Goal: Find specific page/section: Find specific page/section

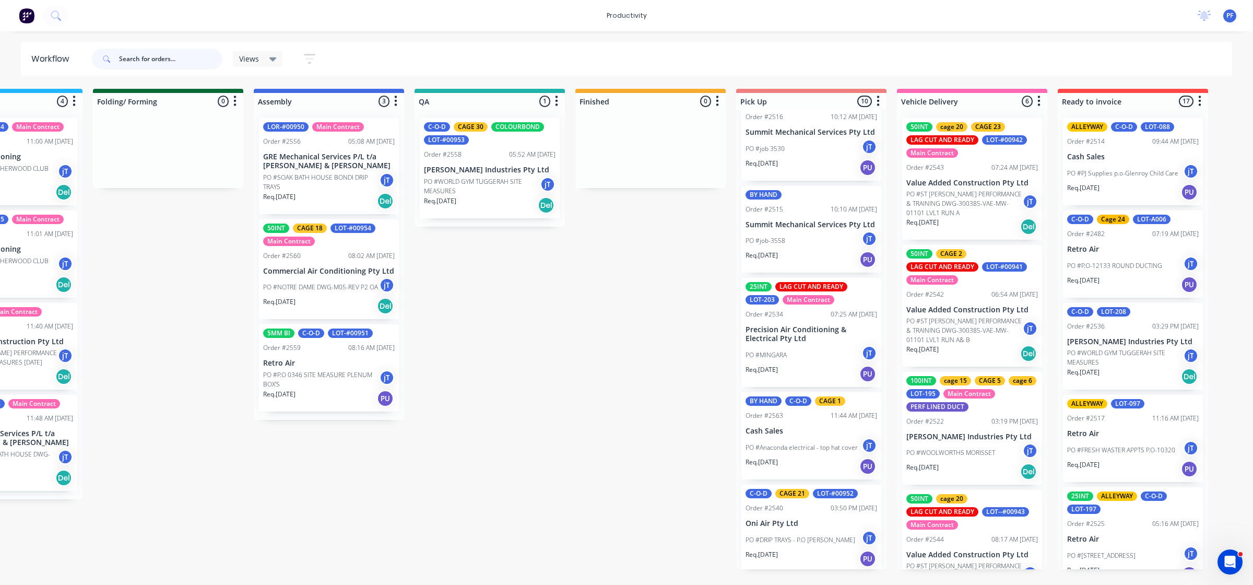
click at [154, 61] on input "text" at bounding box center [170, 59] width 103 height 21
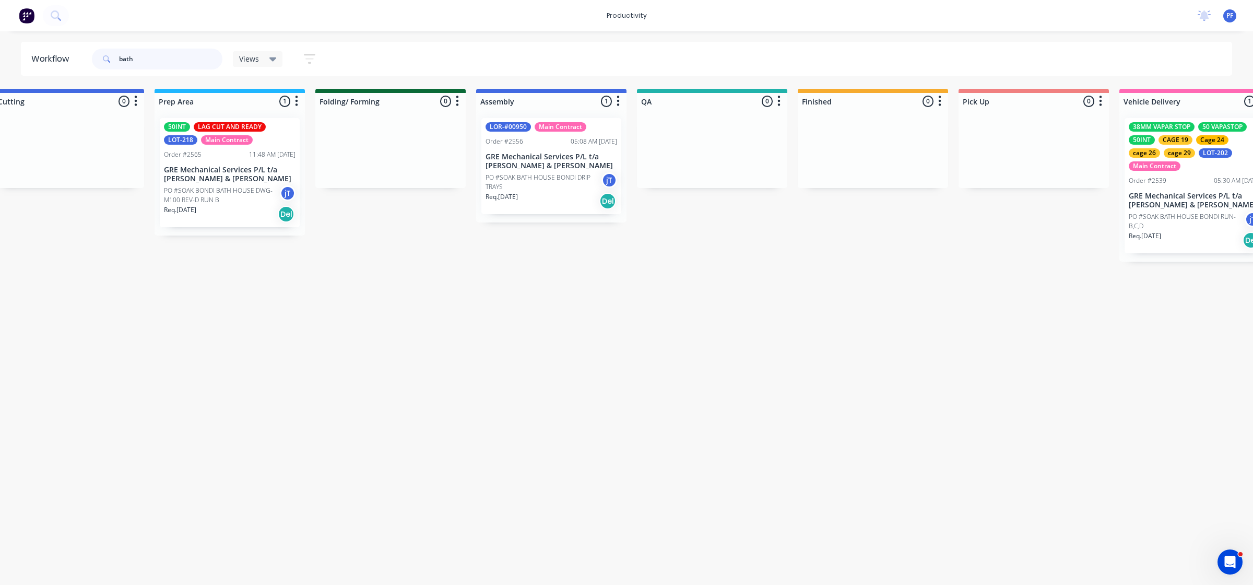
scroll to position [0, 528]
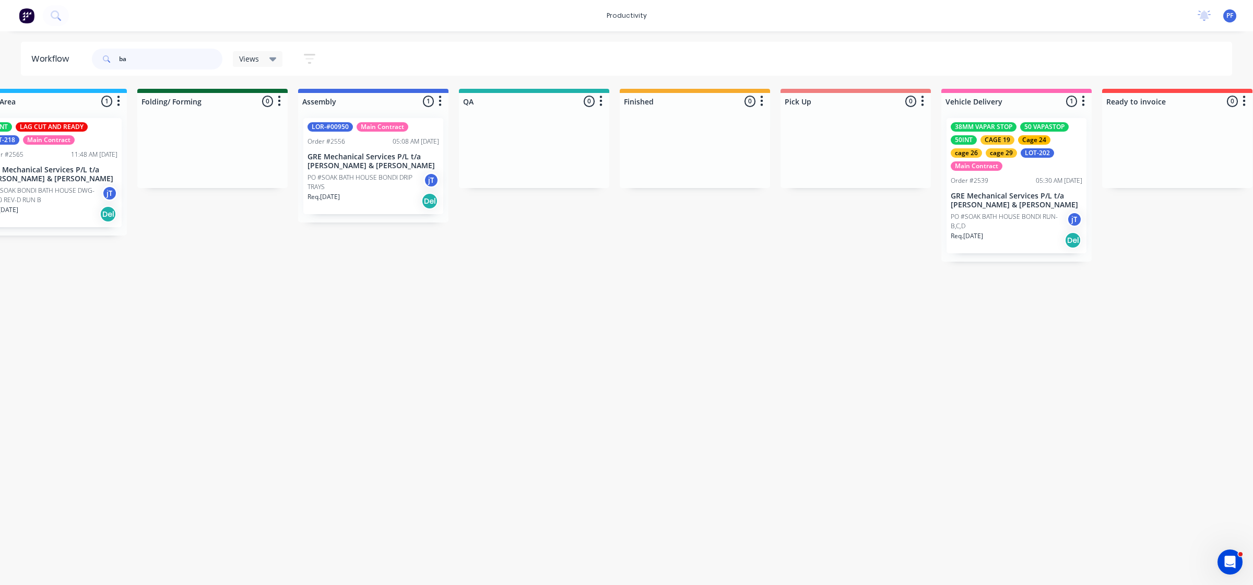
type input "b"
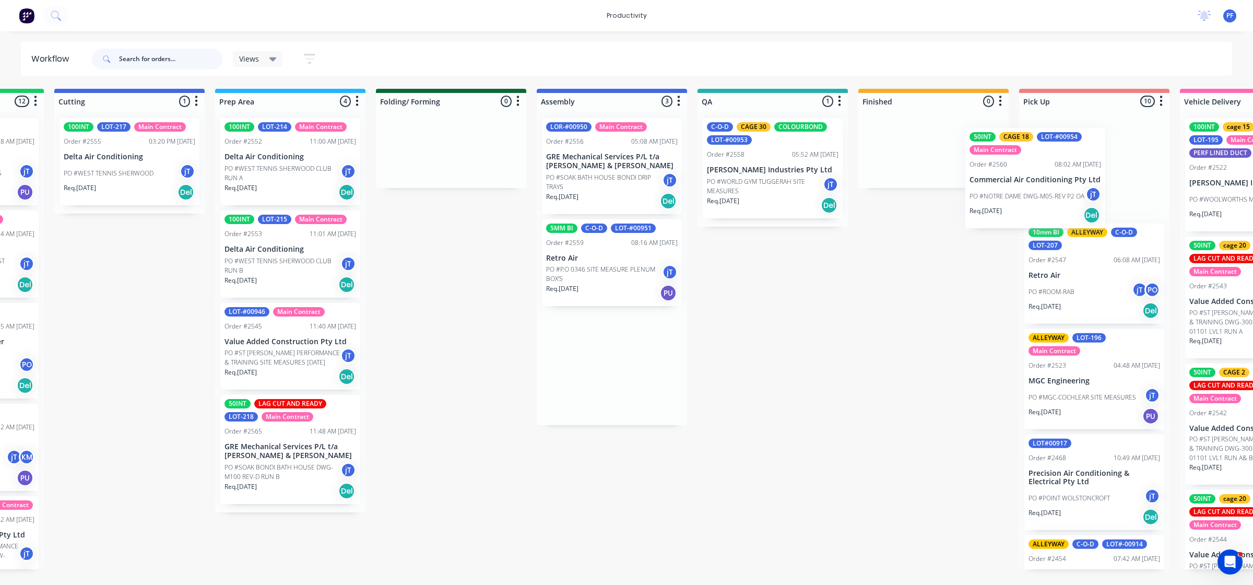
scroll to position [0, 291]
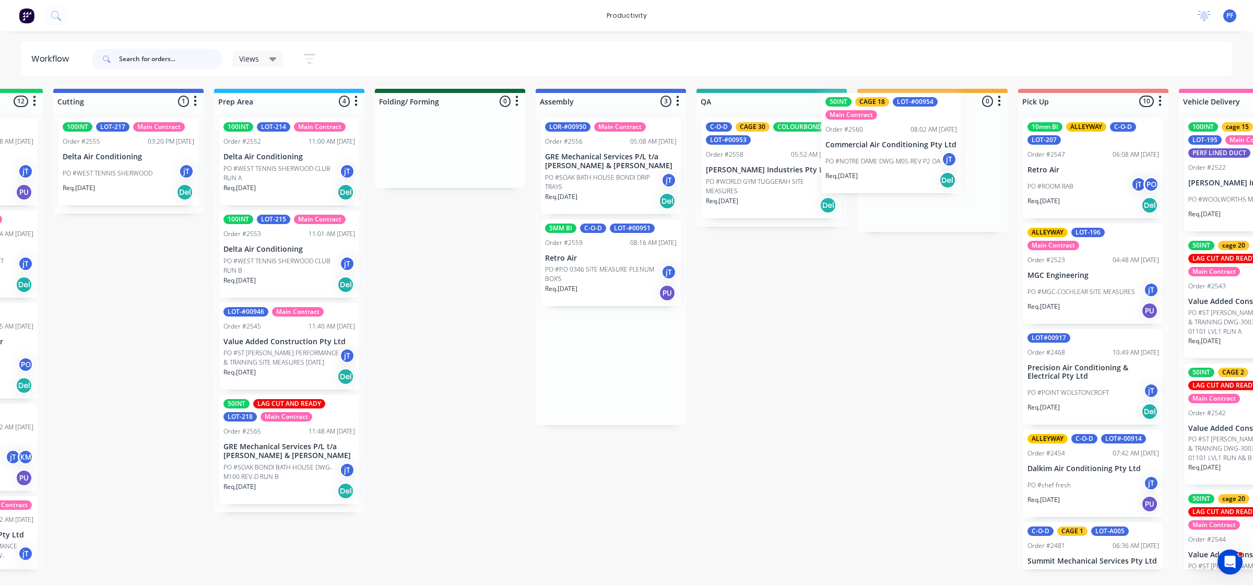
drag, startPoint x: 891, startPoint y: 288, endPoint x: 897, endPoint y: 165, distance: 123.3
click at [890, 161] on div "Submitted 43 Main Contract Order #122 09:03 AM [DATE] Precision Air Conditionin…" at bounding box center [723, 329] width 2044 height 480
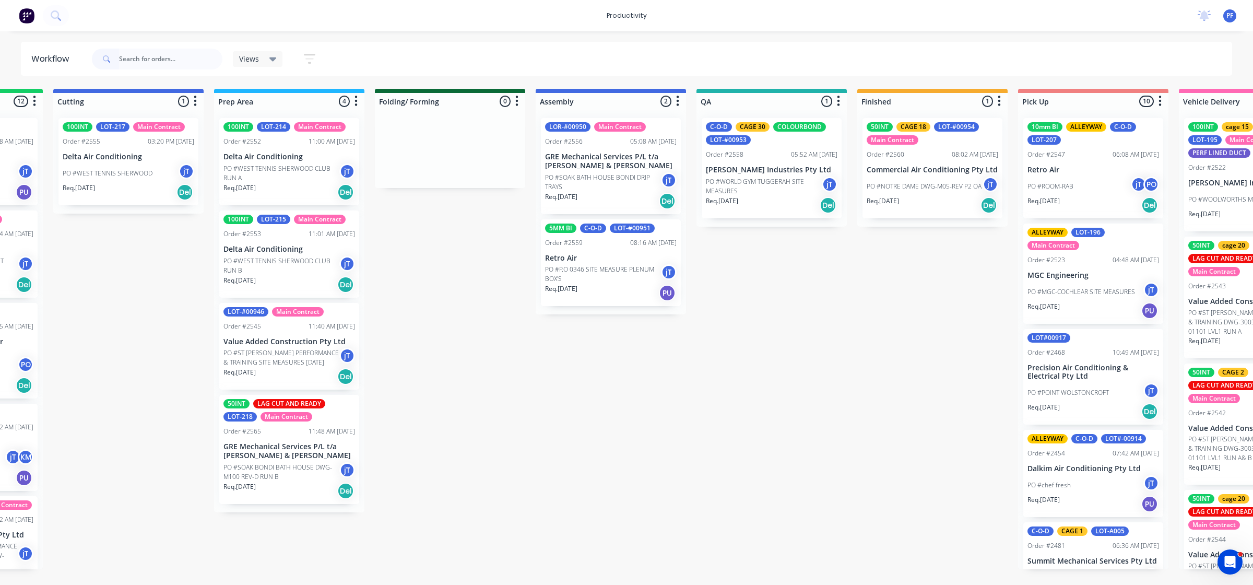
click at [922, 188] on p "PO #NOTRE DAME DWG-M05-REV P2 OA" at bounding box center [924, 186] width 115 height 9
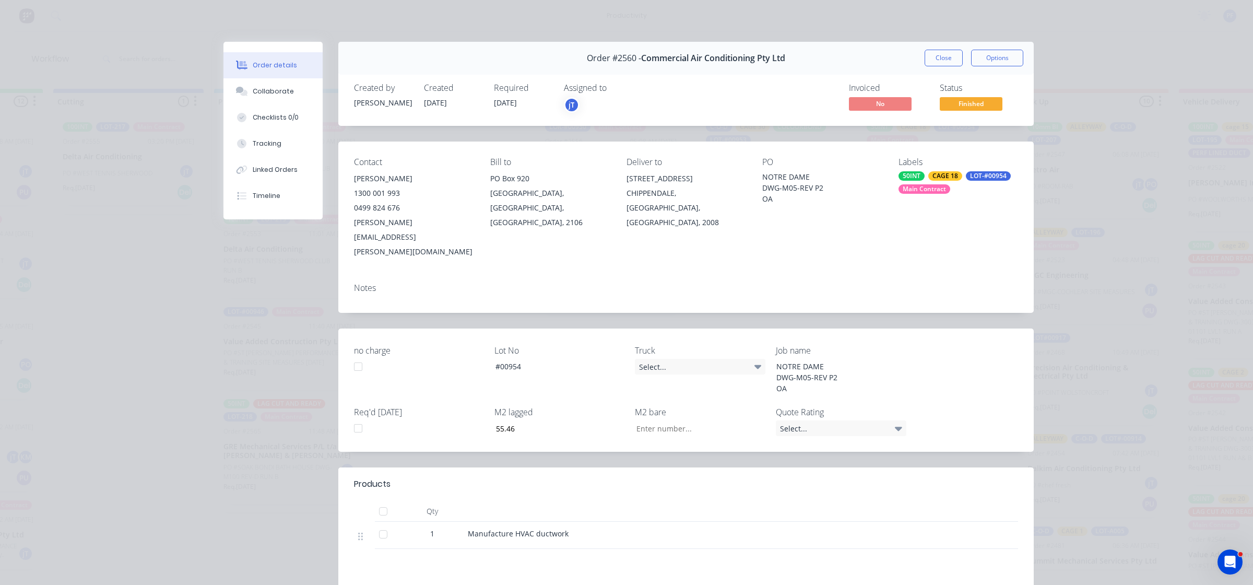
click at [969, 180] on div "LOT-#00954" at bounding box center [988, 175] width 45 height 9
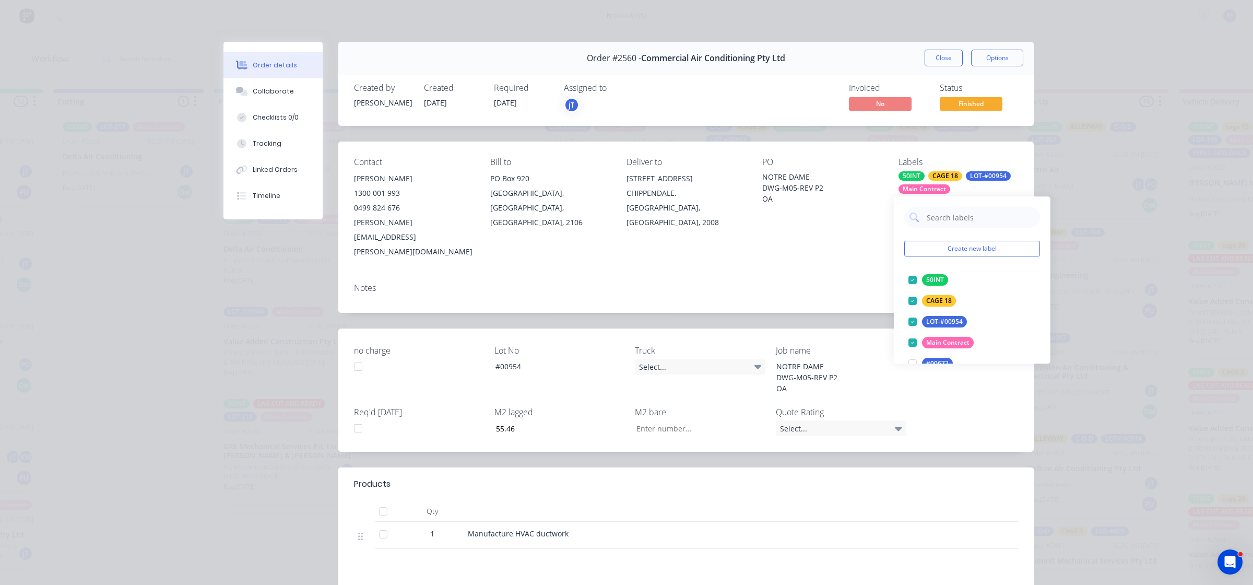
click at [983, 220] on input "text" at bounding box center [980, 217] width 109 height 21
drag, startPoint x: 917, startPoint y: 277, endPoint x: 899, endPoint y: 276, distance: 17.8
click at [917, 276] on div at bounding box center [912, 279] width 21 height 21
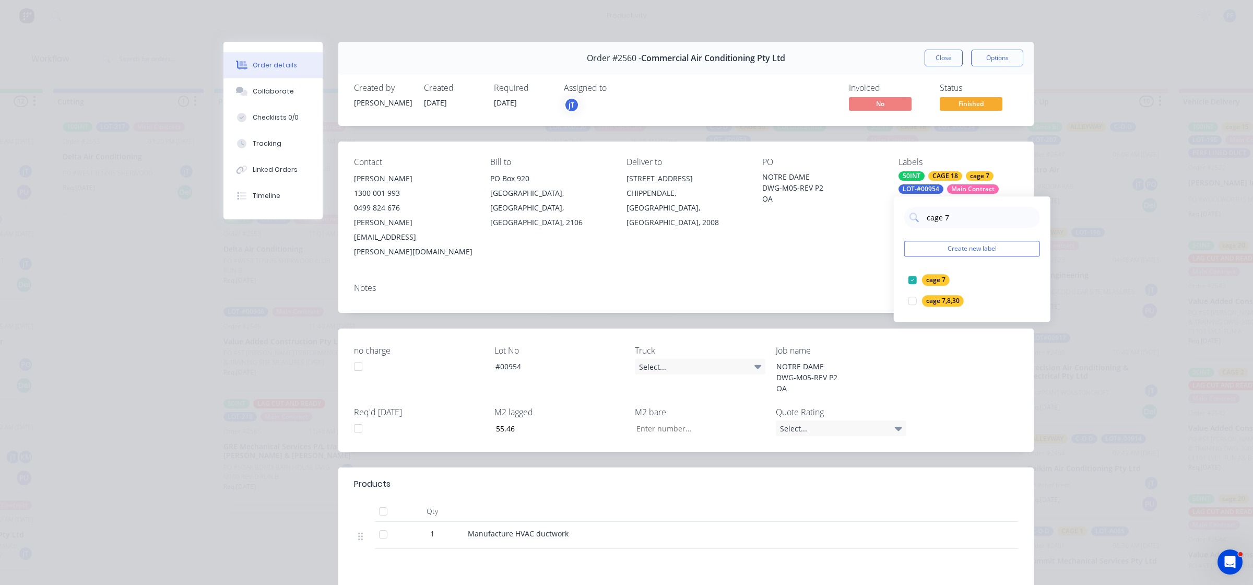
type input "cage 7"
drag, startPoint x: 893, startPoint y: 269, endPoint x: 915, endPoint y: 215, distance: 58.4
click at [899, 254] on div "cage 7 Create new label cage 7 edit cage 7,8,30 edit" at bounding box center [972, 258] width 157 height 125
drag, startPoint x: 804, startPoint y: 278, endPoint x: 824, endPoint y: 262, distance: 25.9
click at [813, 275] on div "Notes" at bounding box center [686, 294] width 696 height 38
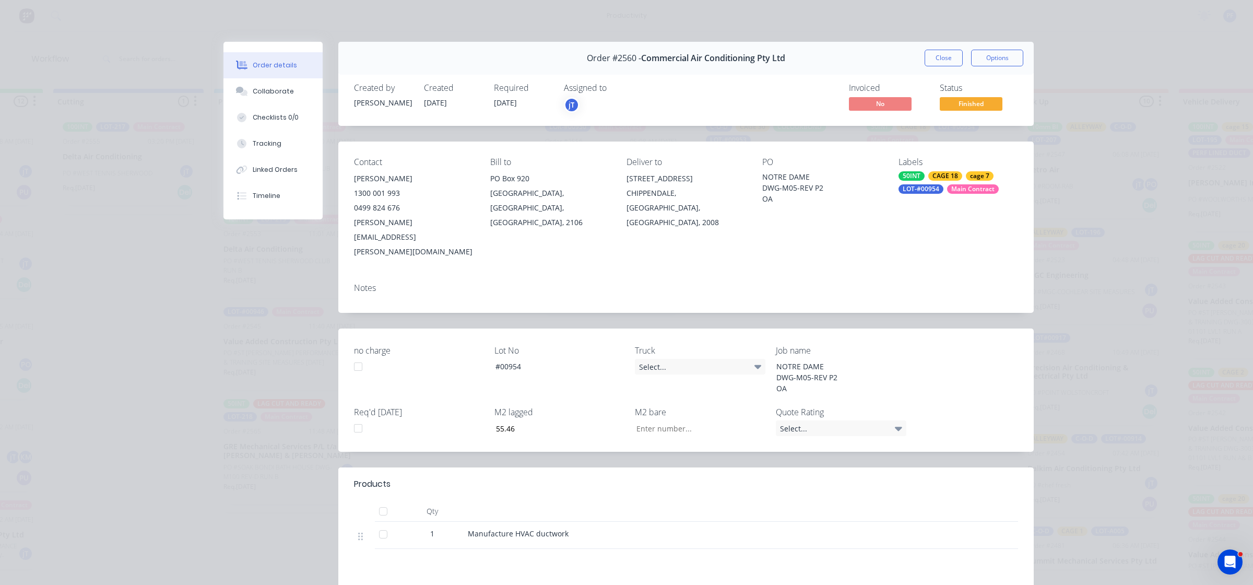
click at [933, 53] on button "Close" at bounding box center [944, 58] width 38 height 17
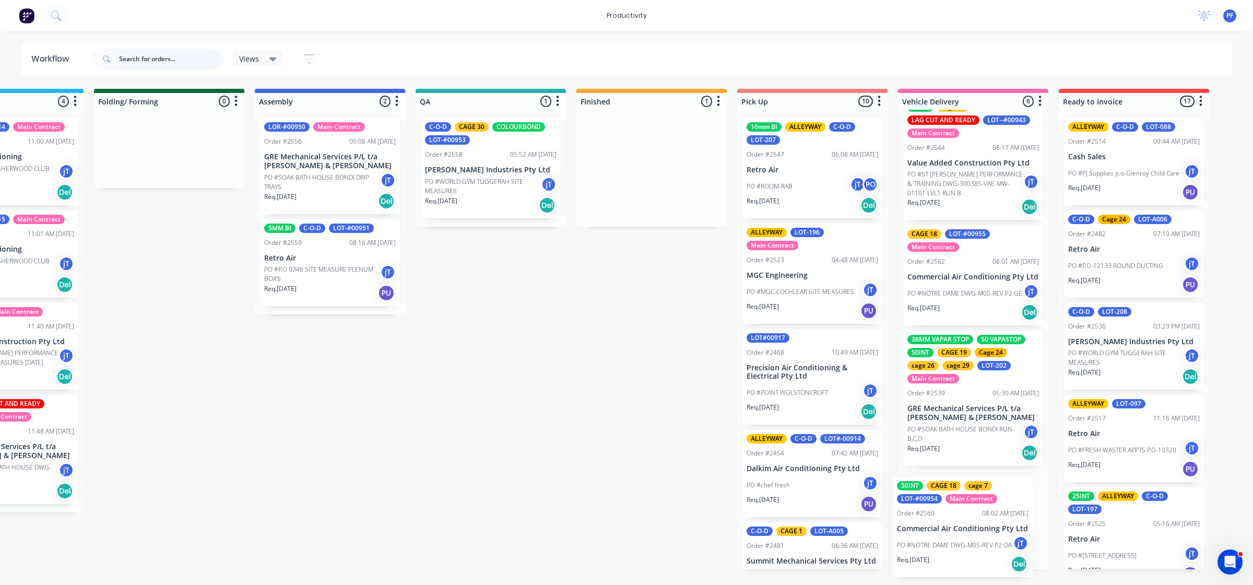
scroll to position [0, 577]
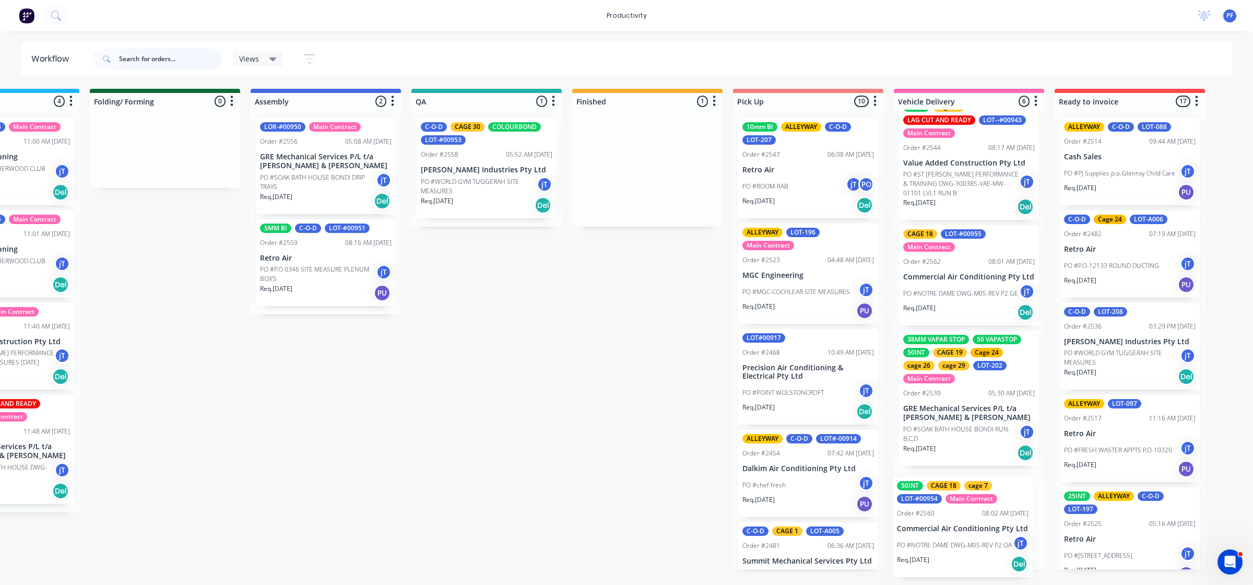
drag, startPoint x: 897, startPoint y: 189, endPoint x: 933, endPoint y: 549, distance: 361.5
click at [933, 549] on div "Submitted 43 Main Contract Order #122 09:03 AM [DATE] Precision Air Conditionin…" at bounding box center [438, 329] width 2044 height 480
